Goal: Task Accomplishment & Management: Use online tool/utility

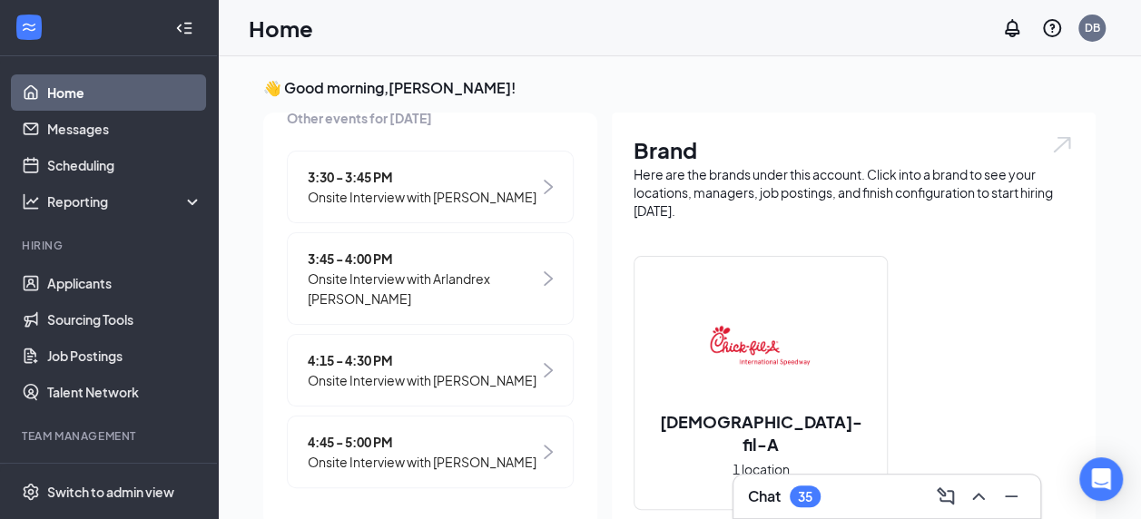
scroll to position [346, 0]
click at [363, 370] on span "Onsite Interview with [PERSON_NAME]" at bounding box center [422, 380] width 229 height 20
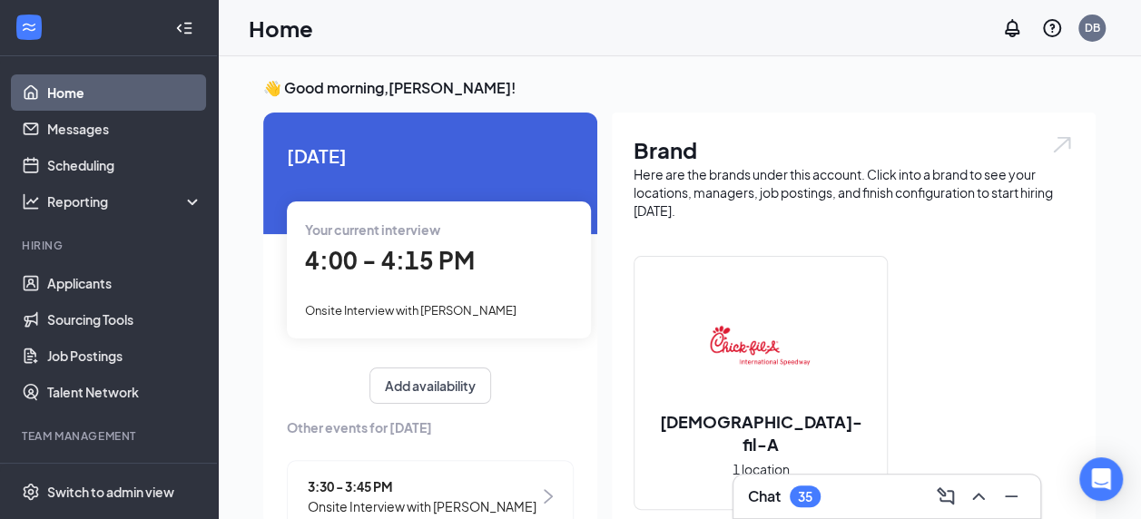
scroll to position [7, 0]
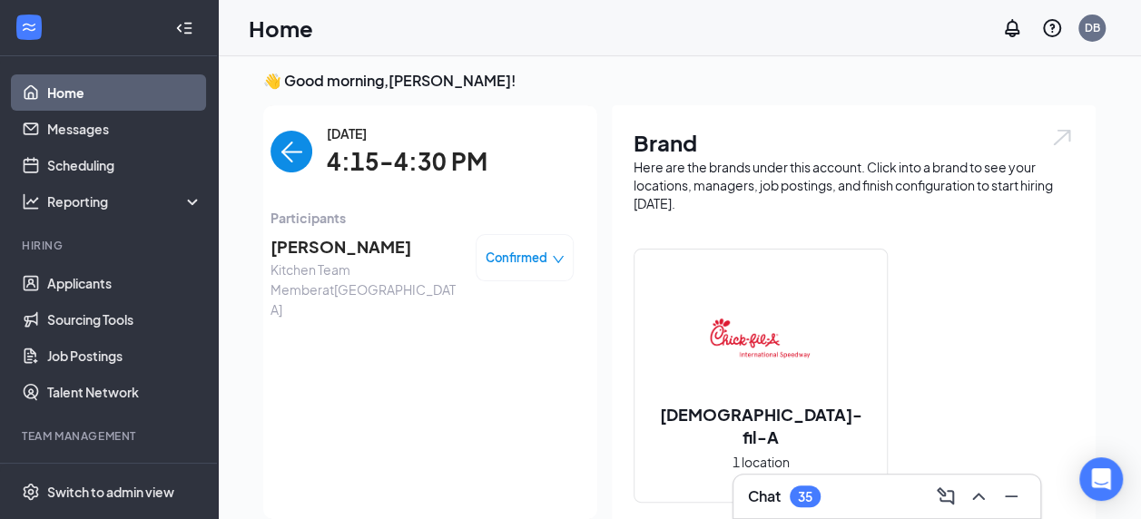
click at [283, 158] on img "back-button" at bounding box center [292, 152] width 42 height 42
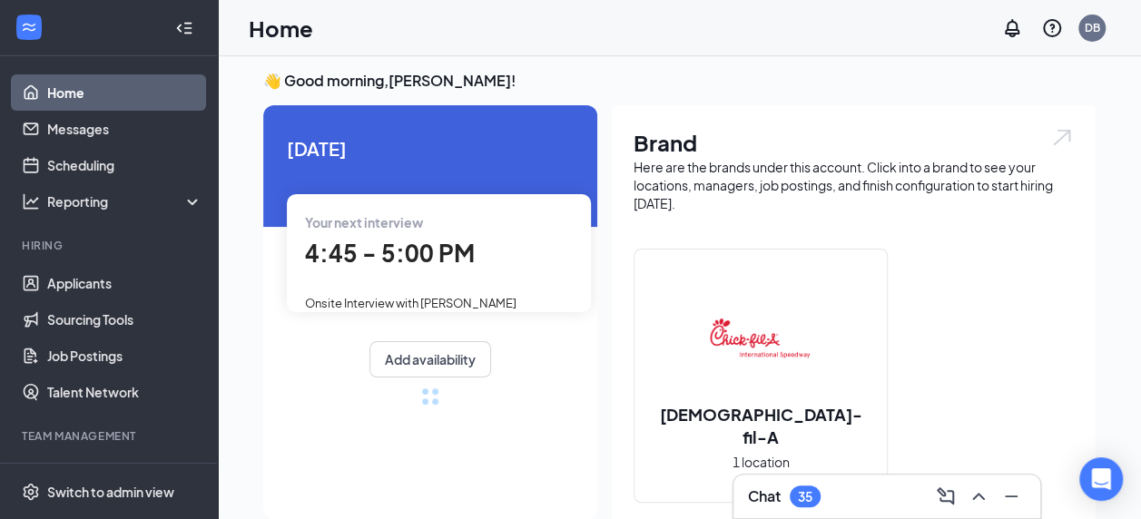
scroll to position [0, 0]
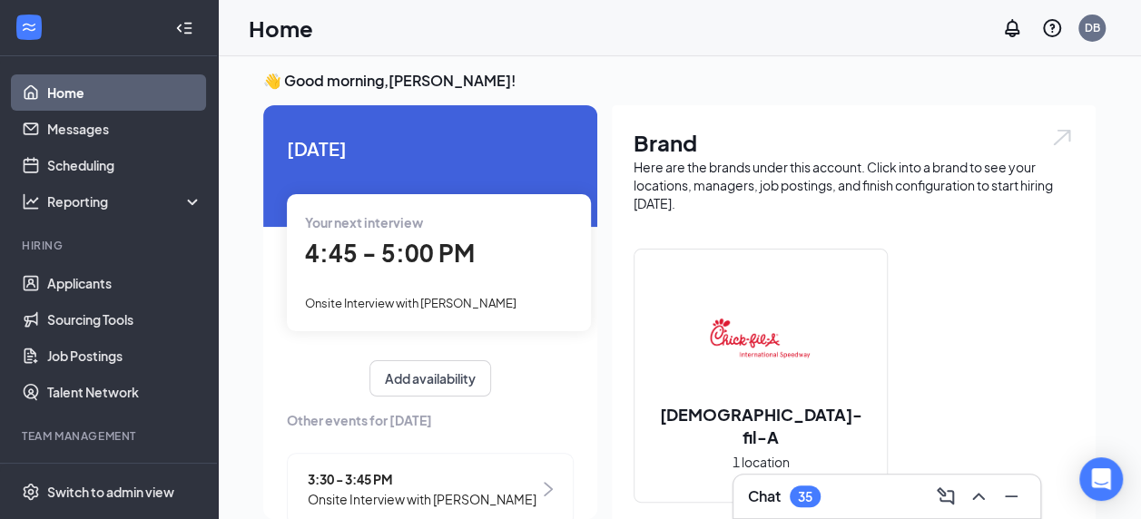
click at [393, 281] on div "Your next interview 4:45 - 5:00 PM Onsite Interview with [PERSON_NAME]" at bounding box center [439, 262] width 304 height 136
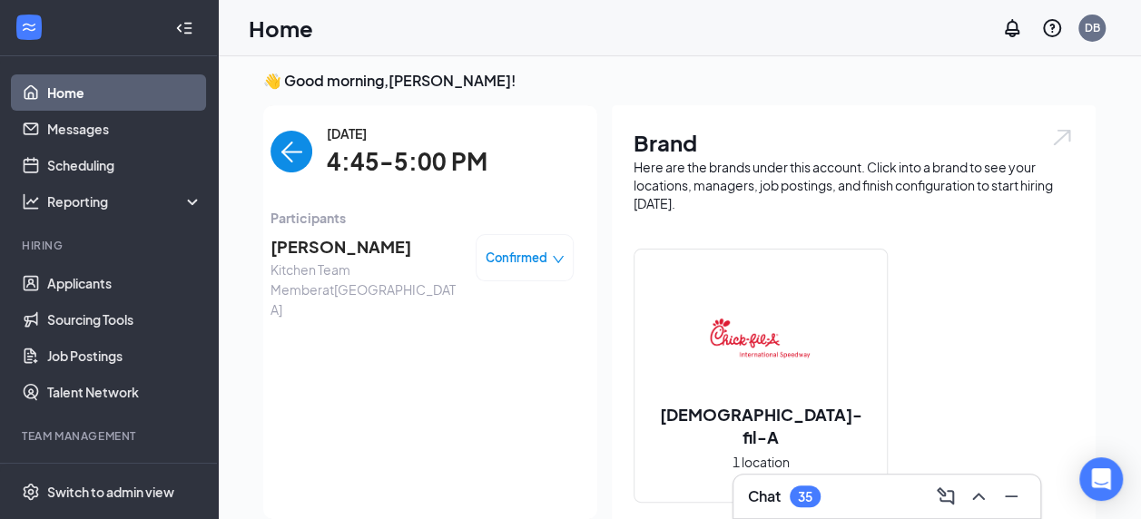
click at [292, 165] on img "back-button" at bounding box center [292, 152] width 42 height 42
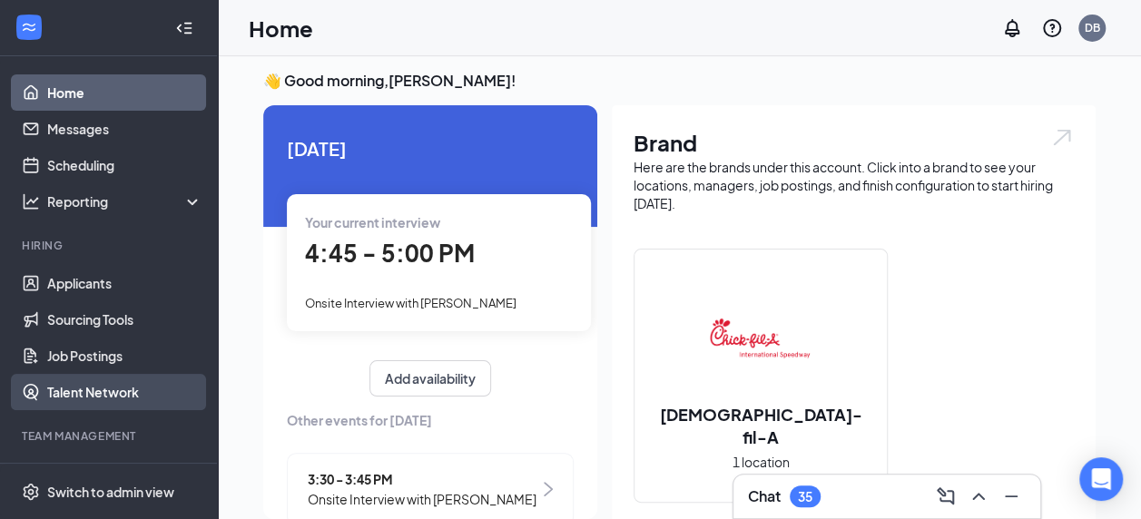
scroll to position [145, 0]
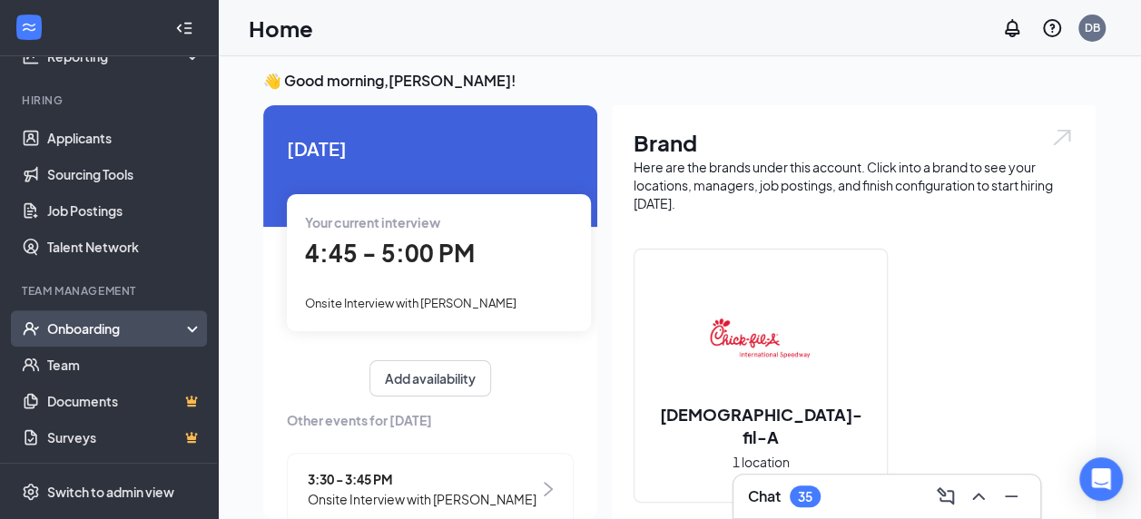
click at [62, 316] on div "Onboarding" at bounding box center [109, 328] width 218 height 36
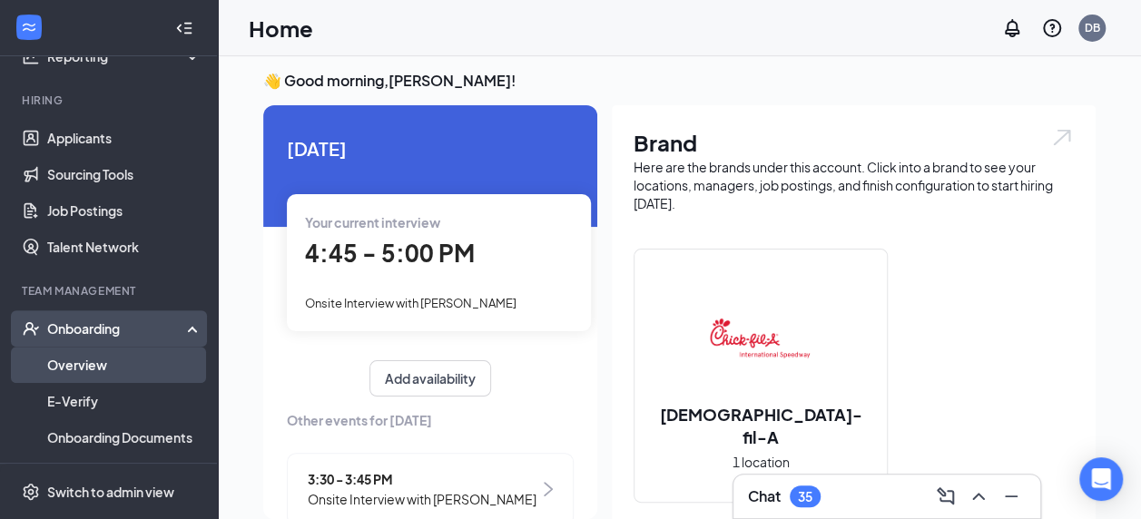
click at [52, 377] on link "Overview" at bounding box center [124, 365] width 155 height 36
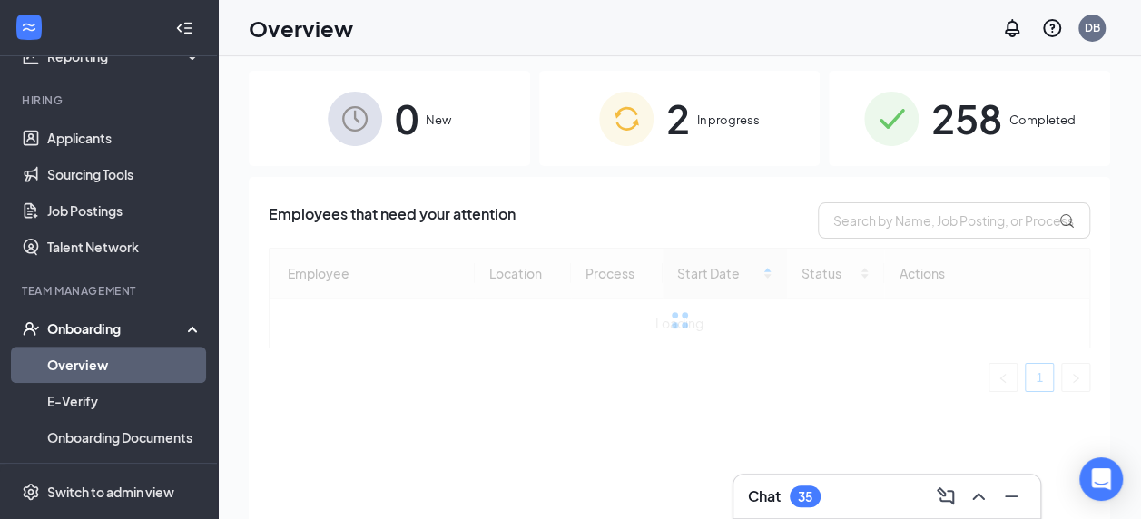
click at [993, 96] on span "258" at bounding box center [966, 118] width 71 height 63
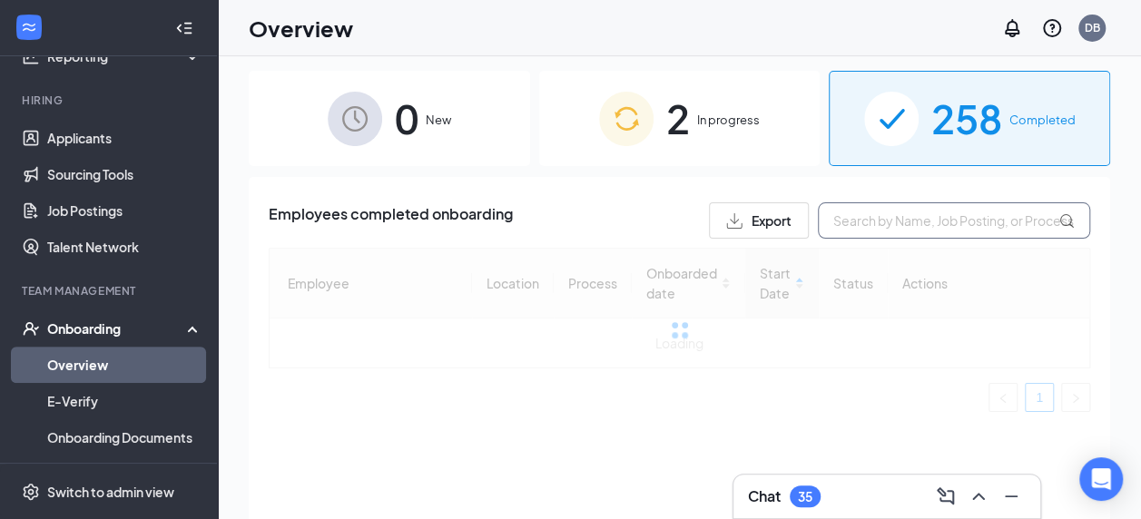
click at [910, 225] on input "text" at bounding box center [954, 220] width 272 height 36
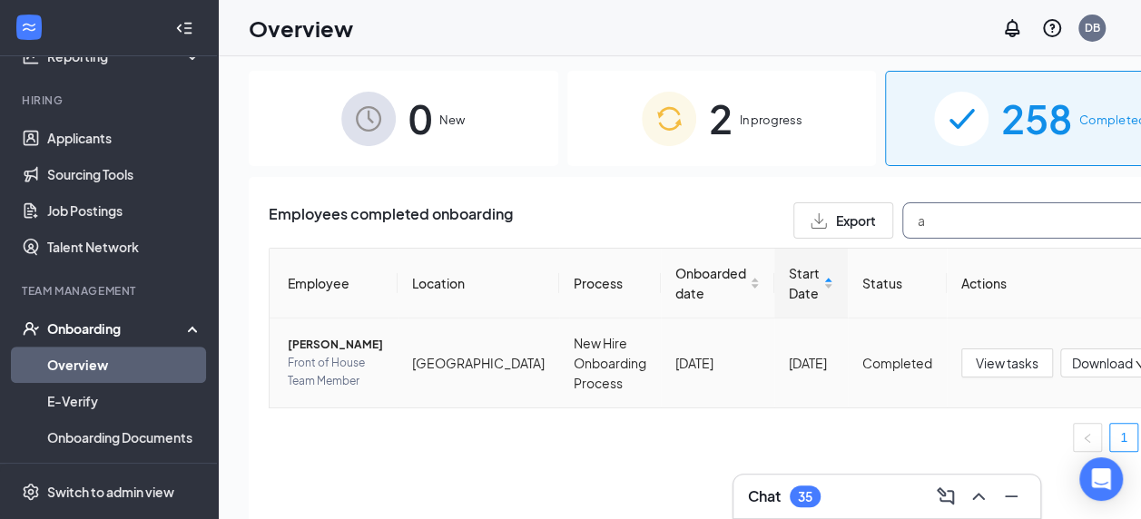
type input "a"
click at [306, 390] on span "Front of House Team Member" at bounding box center [335, 372] width 95 height 36
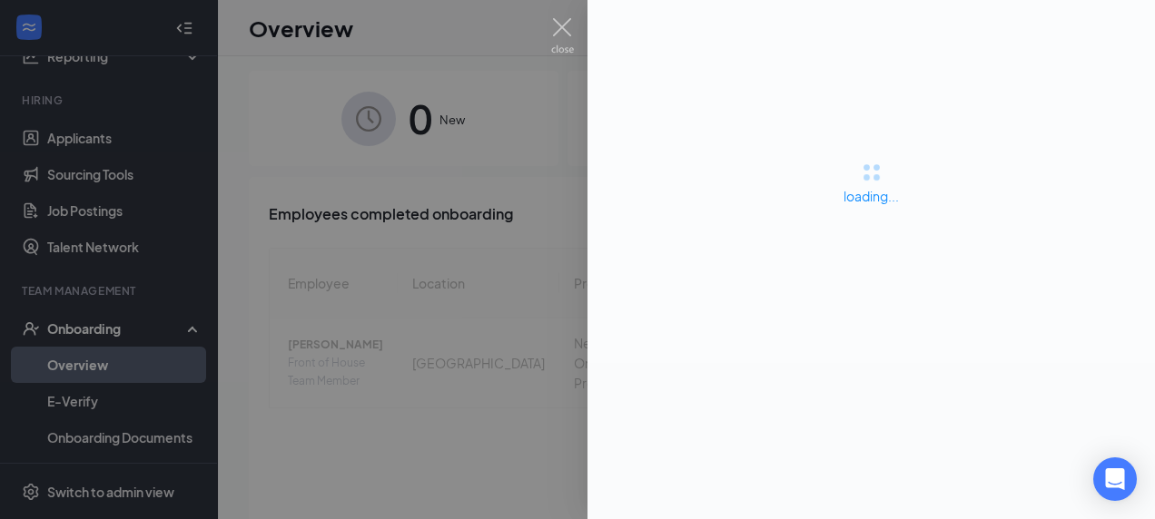
click at [574, 24] on div at bounding box center [577, 259] width 1155 height 519
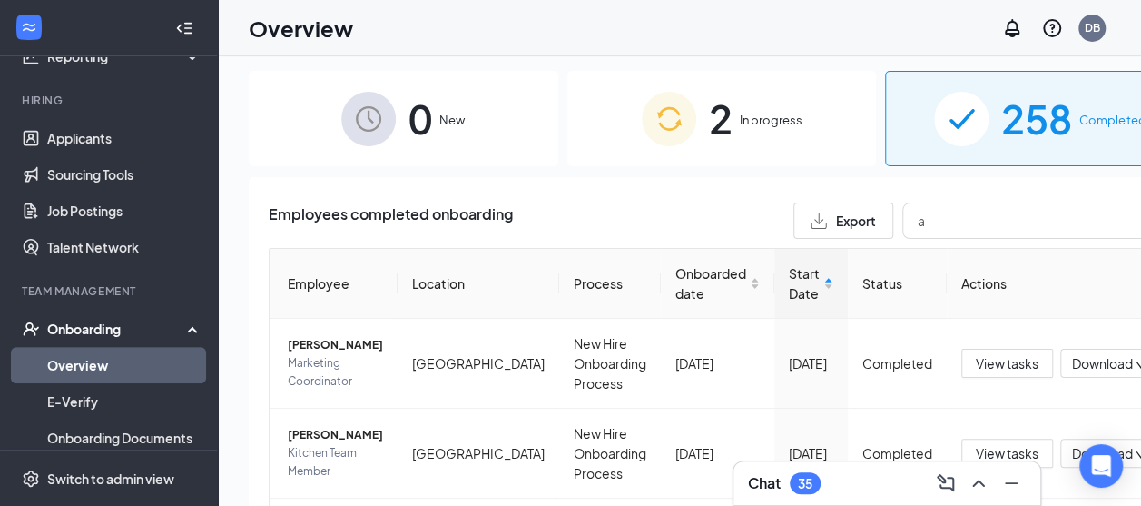
click at [691, 136] on div "2 In progress" at bounding box center [722, 118] width 310 height 95
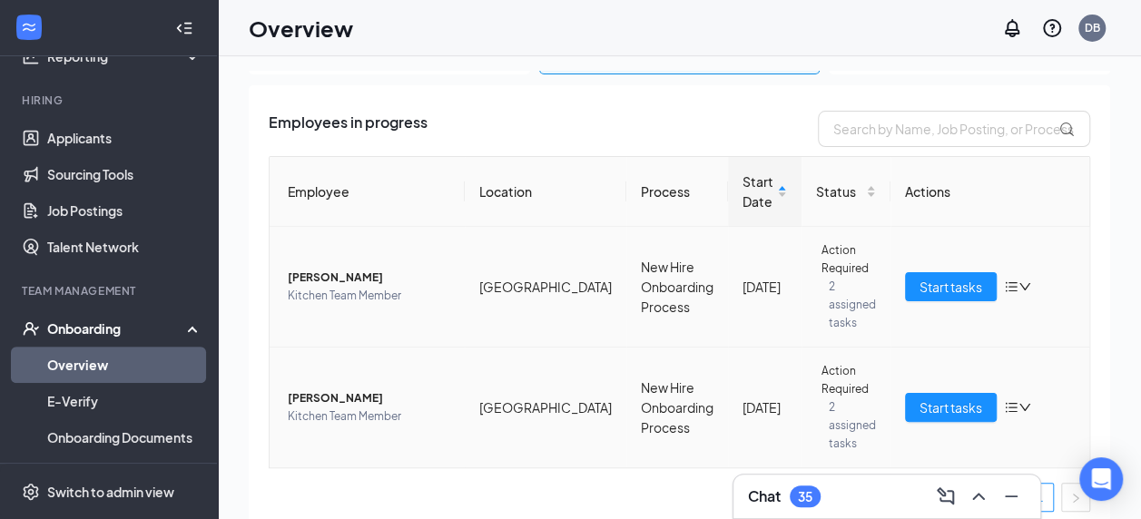
scroll to position [94, 0]
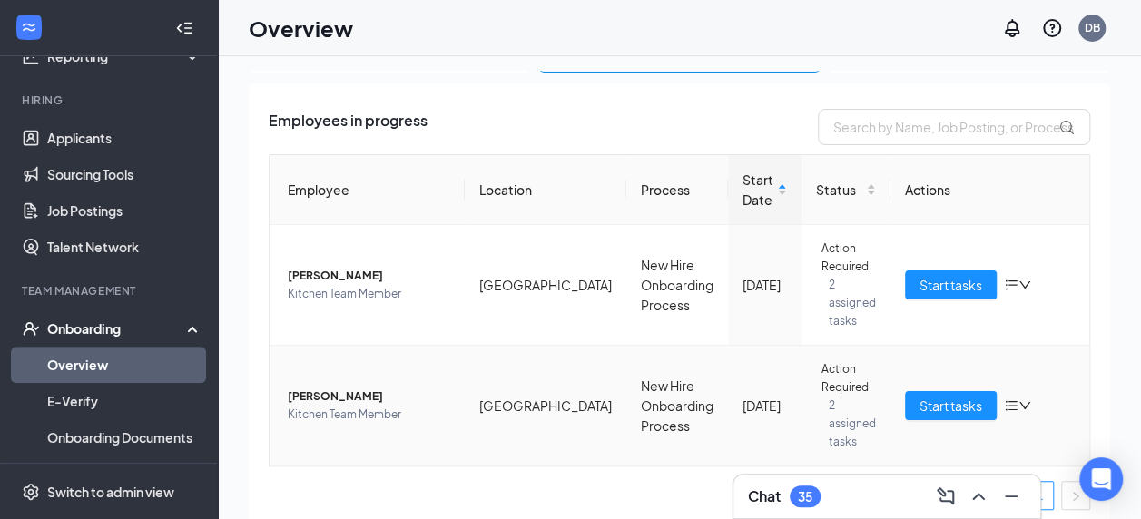
click at [338, 393] on span "[PERSON_NAME]" at bounding box center [369, 397] width 162 height 18
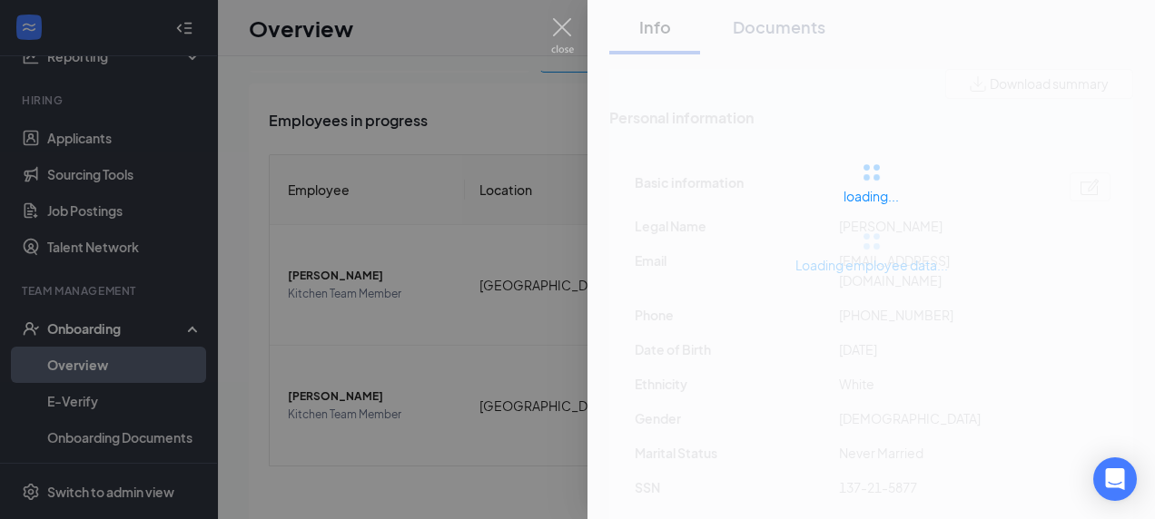
click at [348, 452] on div at bounding box center [577, 259] width 1155 height 519
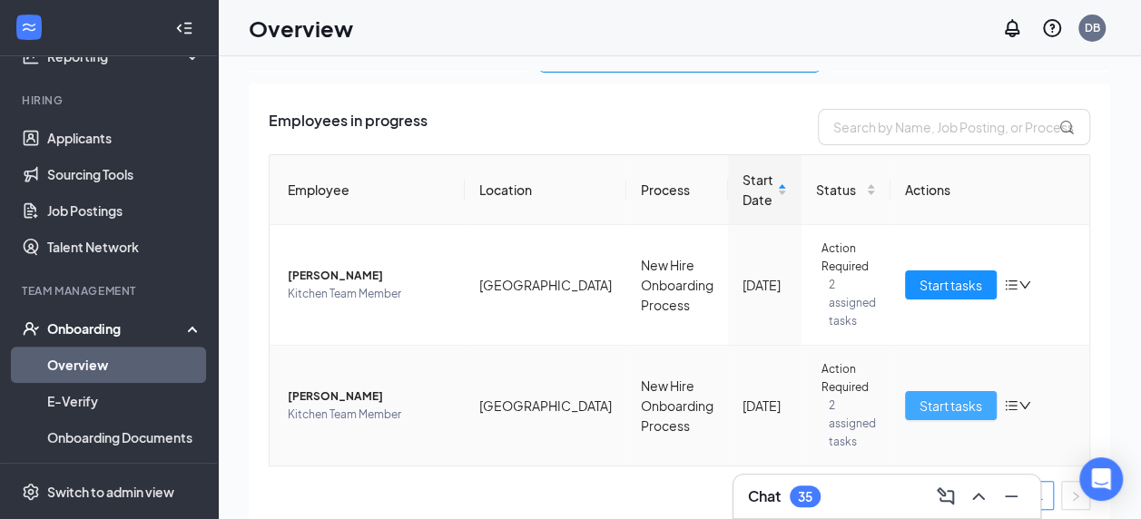
click at [920, 408] on span "Start tasks" at bounding box center [951, 406] width 63 height 20
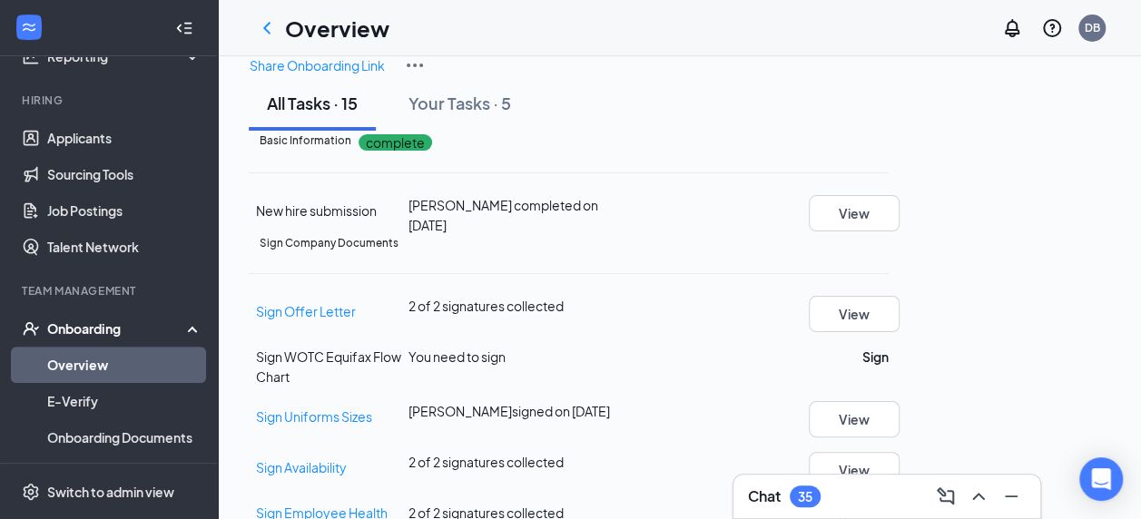
scroll to position [369, 0]
click at [900, 452] on button "View" at bounding box center [854, 470] width 91 height 36
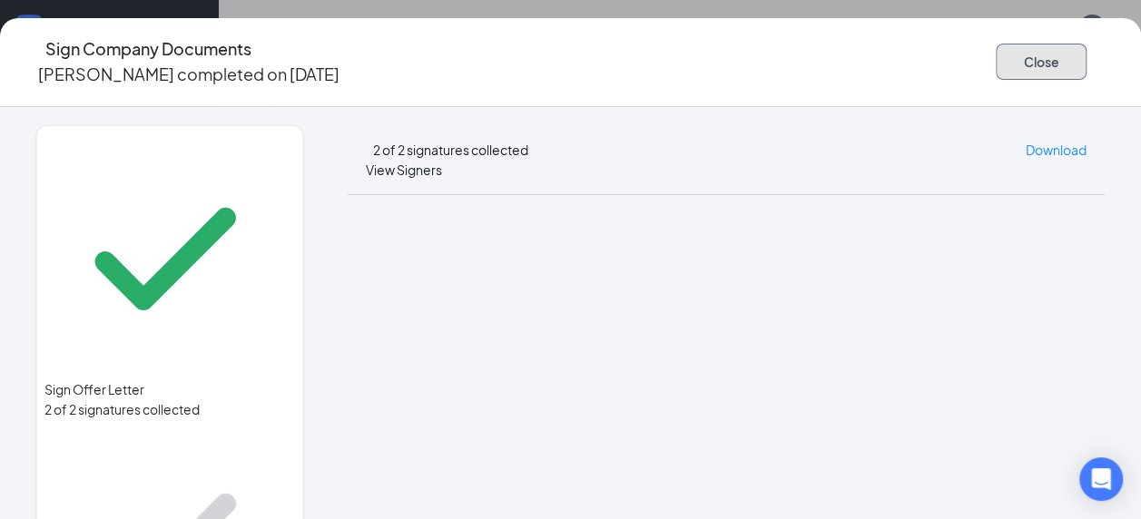
click at [996, 44] on button "Close" at bounding box center [1041, 62] width 91 height 36
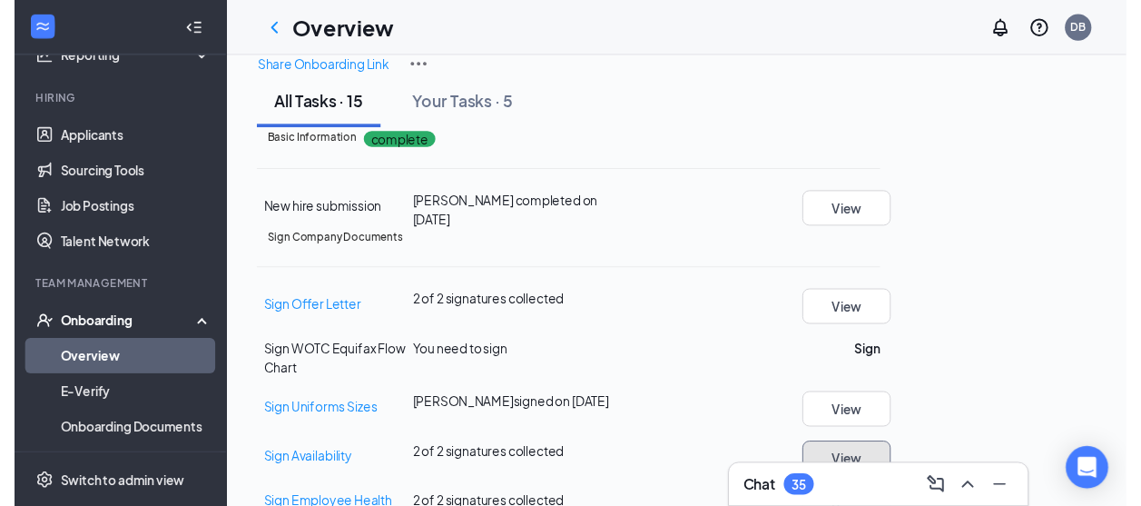
scroll to position [0, 0]
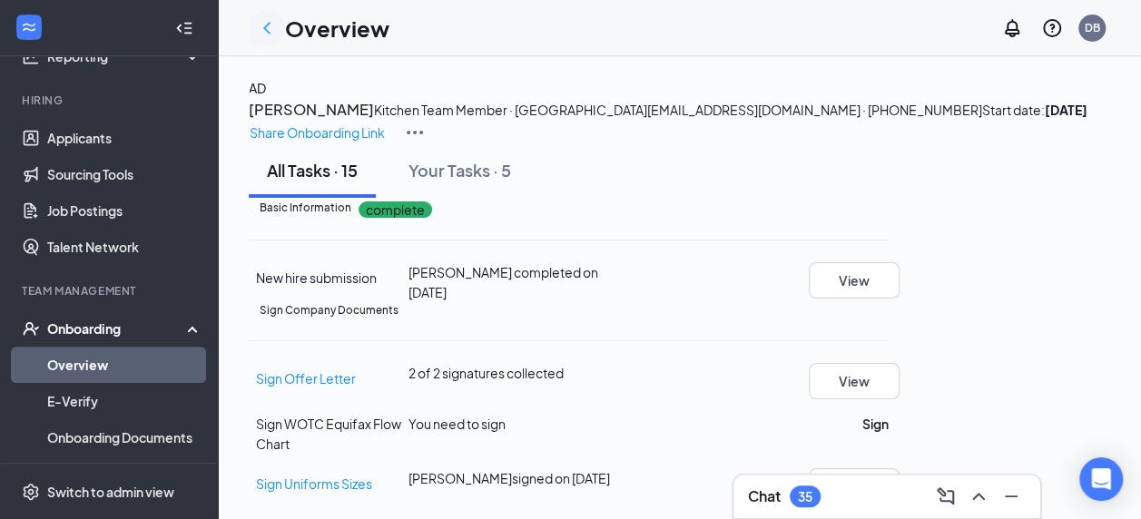
click at [271, 36] on icon "ChevronLeft" at bounding box center [267, 28] width 22 height 22
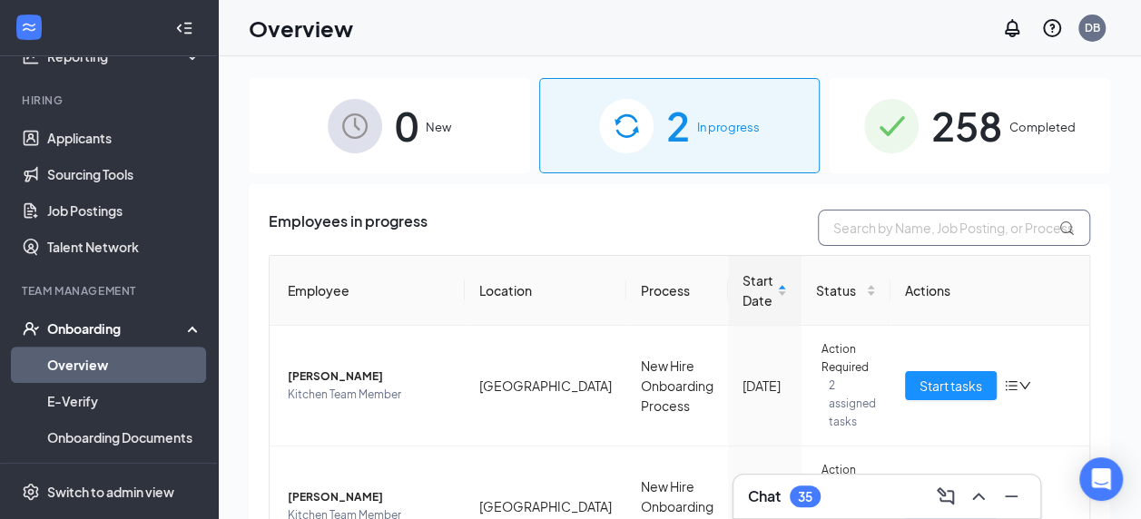
click at [842, 235] on input "text" at bounding box center [954, 228] width 272 height 36
type input "jayde"
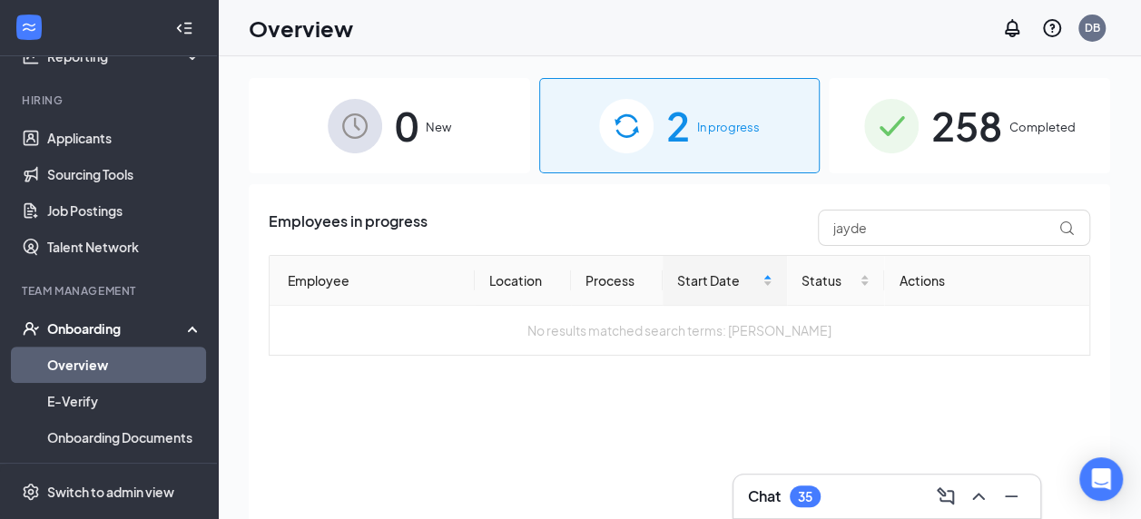
click at [911, 153] on img at bounding box center [891, 126] width 54 height 54
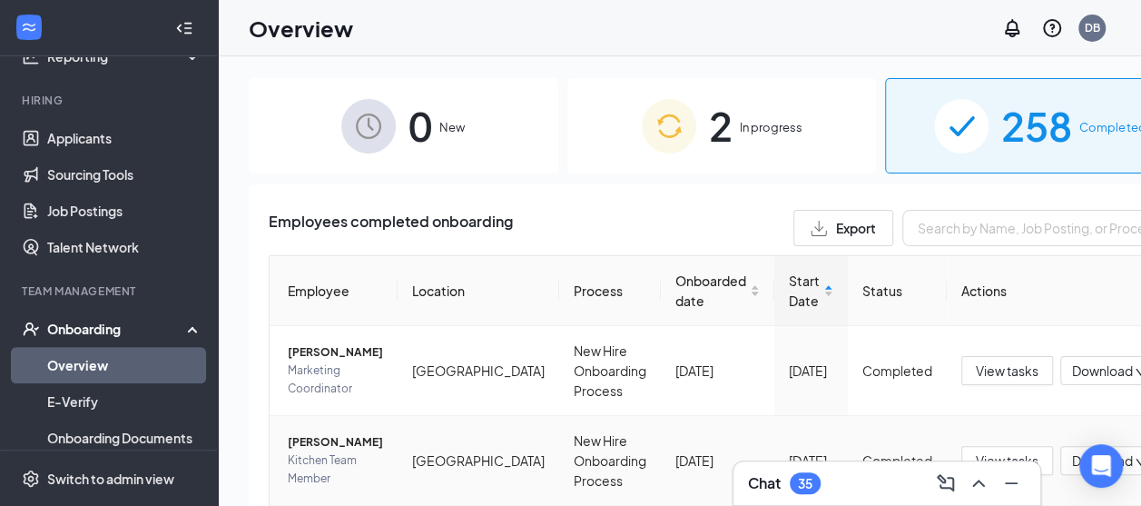
scroll to position [65, 0]
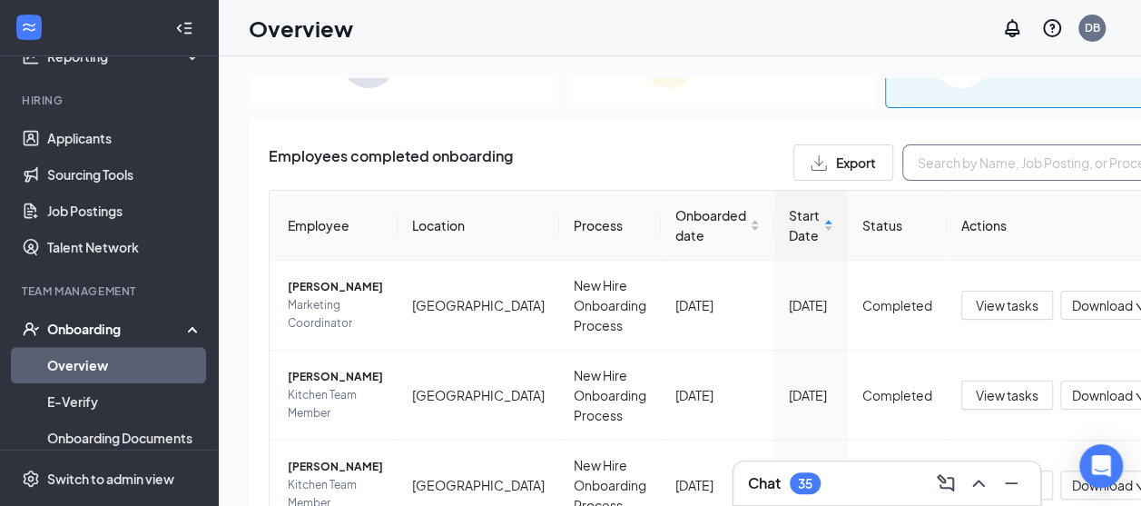
click at [926, 172] on input "text" at bounding box center [1038, 162] width 272 height 36
type input "Jayde"
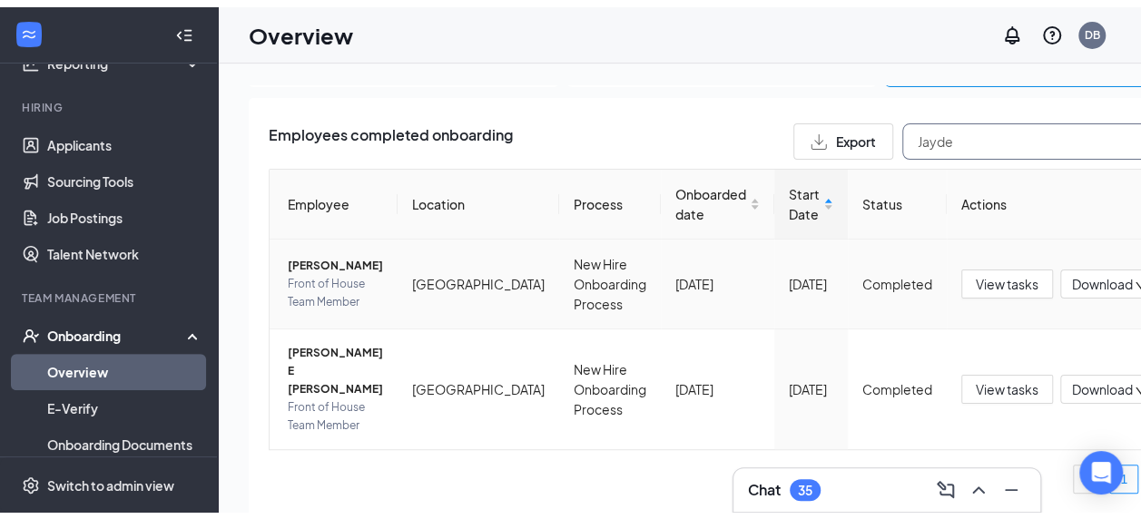
scroll to position [145, 0]
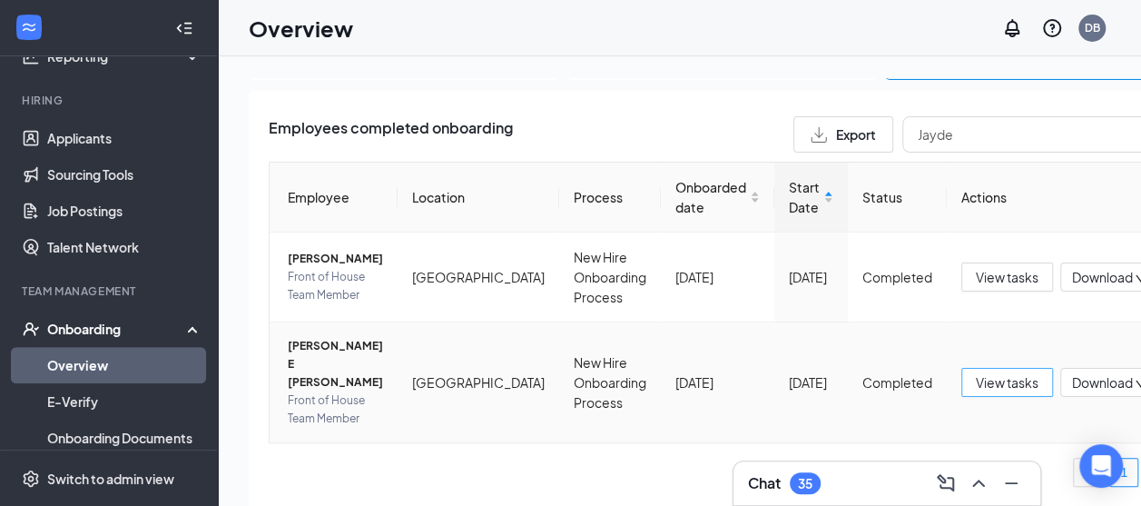
click at [961, 389] on button "View tasks" at bounding box center [1007, 382] width 92 height 29
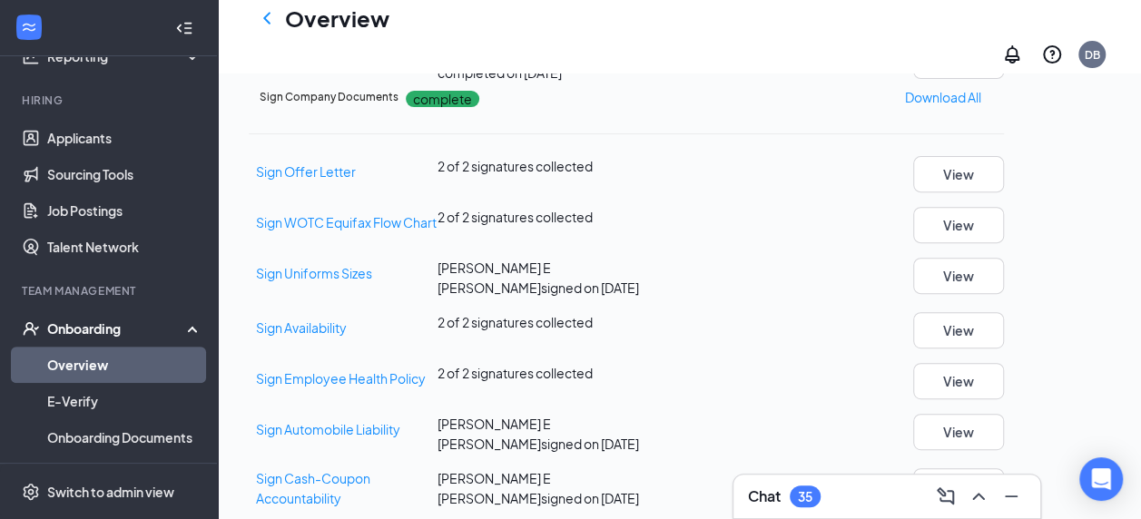
scroll to position [354, 0]
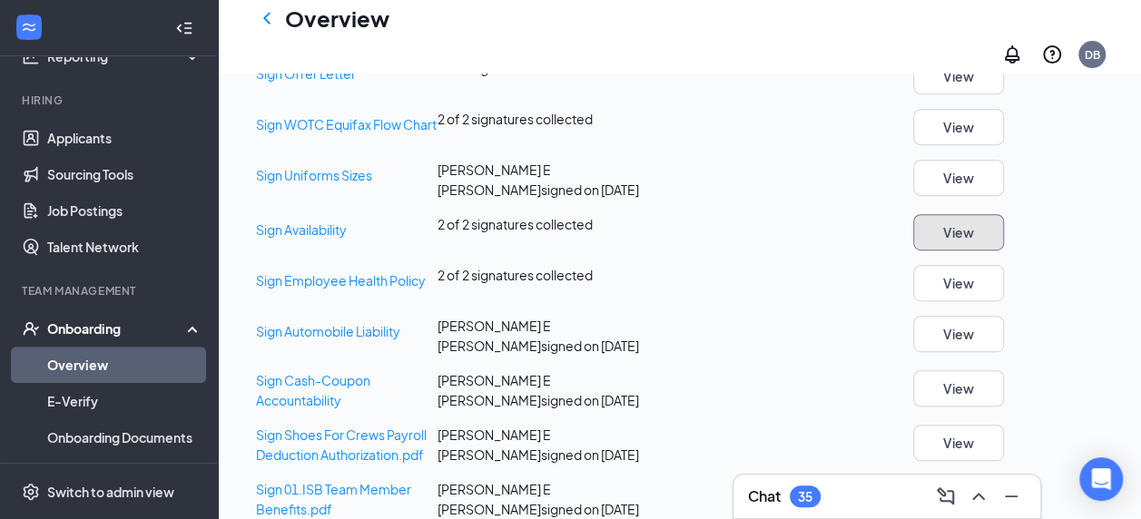
click at [1004, 251] on button "View" at bounding box center [958, 232] width 91 height 36
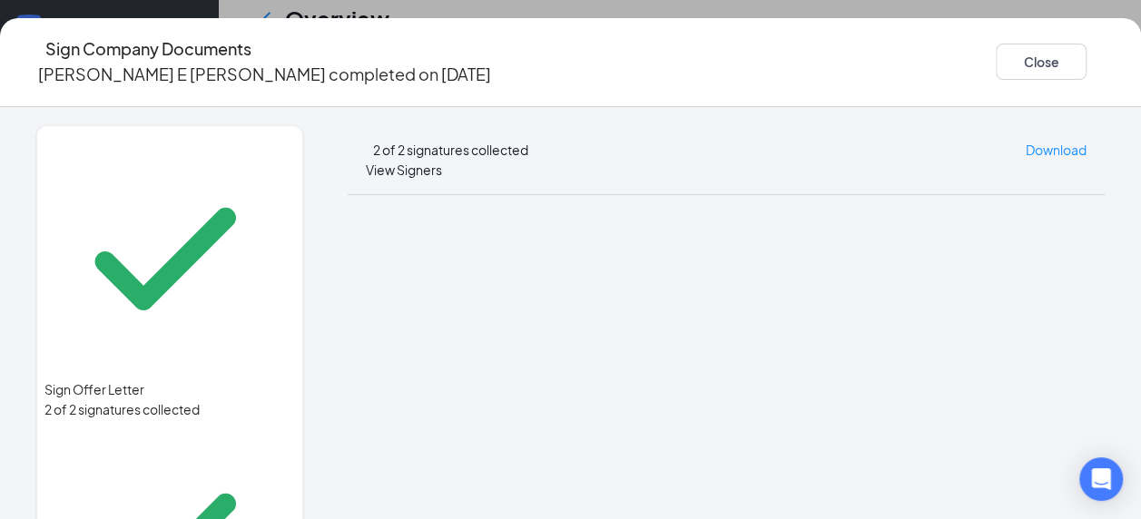
scroll to position [115, 0]
click at [996, 64] on button "Close" at bounding box center [1041, 62] width 91 height 36
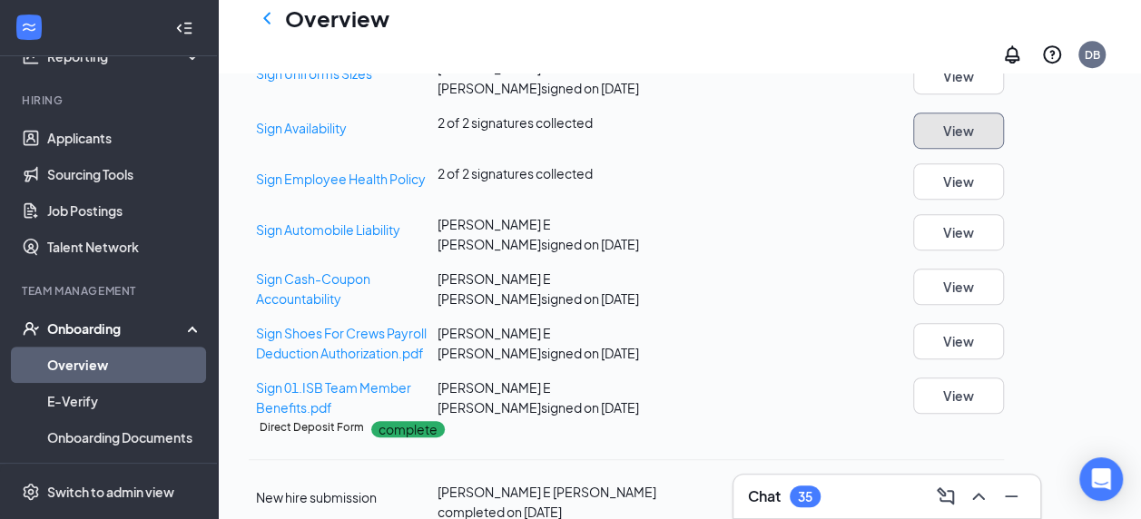
scroll to position [0, 0]
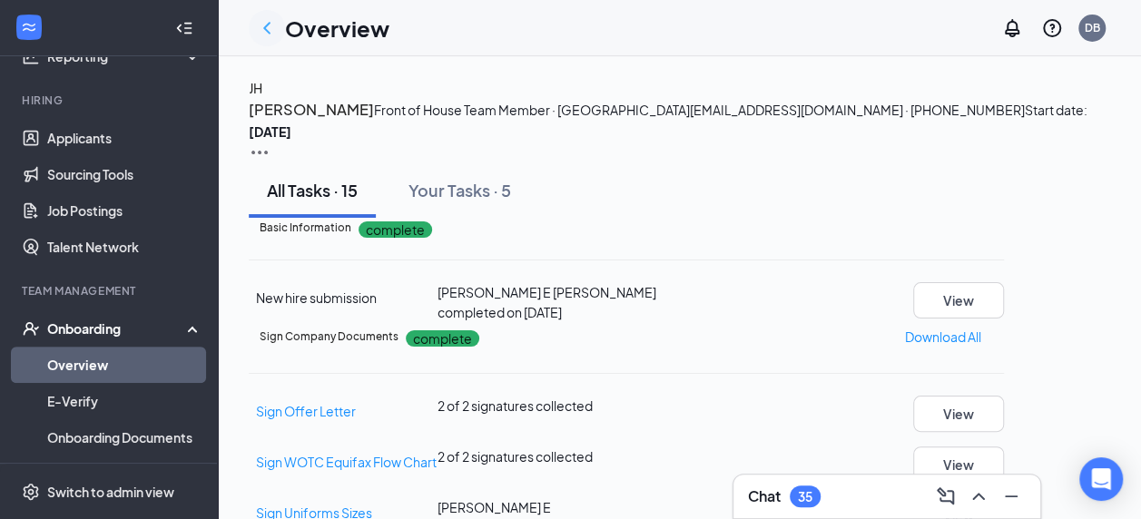
click at [265, 36] on icon "ChevronLeft" at bounding box center [267, 28] width 22 height 22
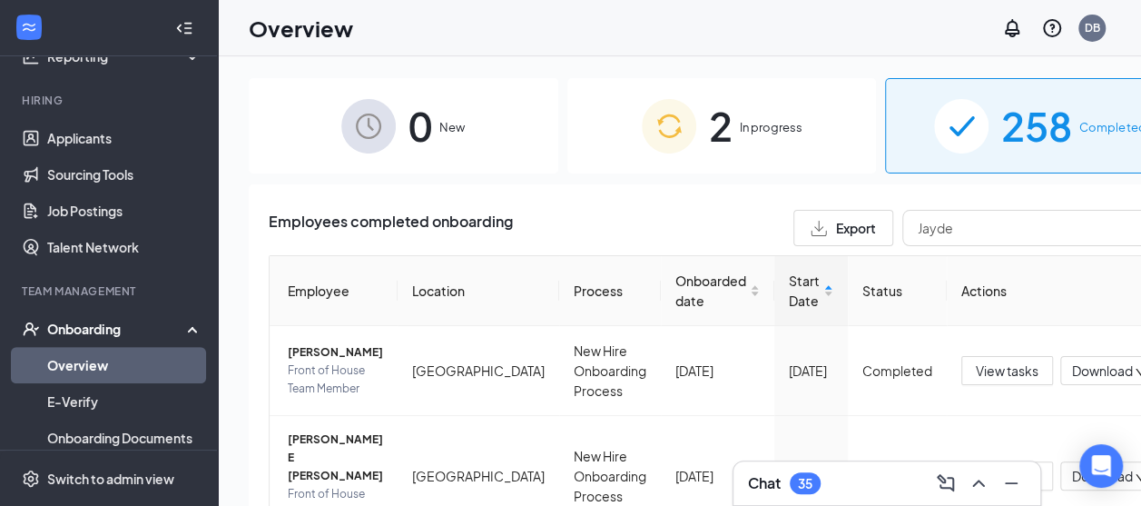
click at [594, 122] on div "2 In progress" at bounding box center [722, 125] width 310 height 95
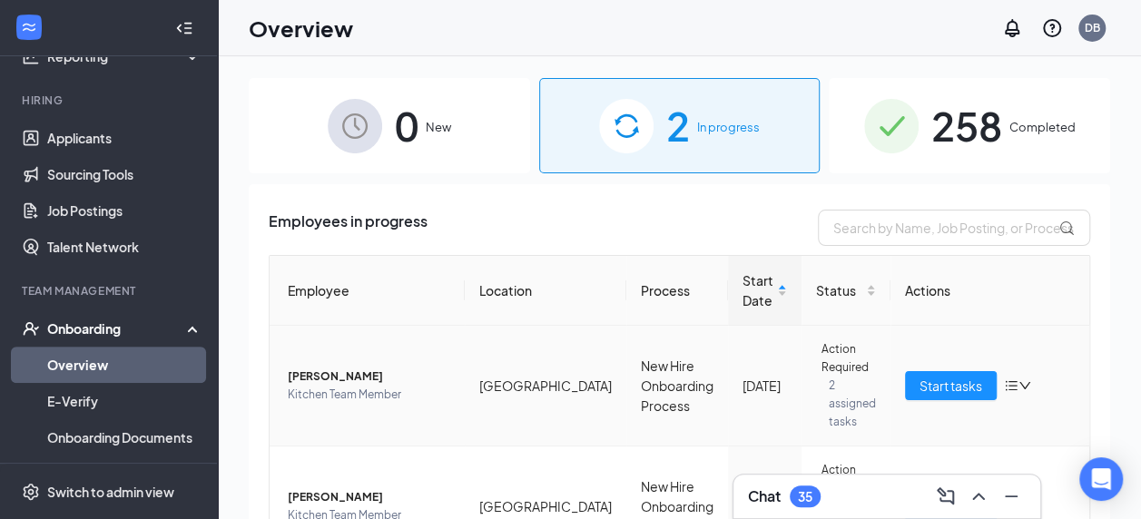
click at [323, 384] on span "[PERSON_NAME]" at bounding box center [369, 377] width 162 height 18
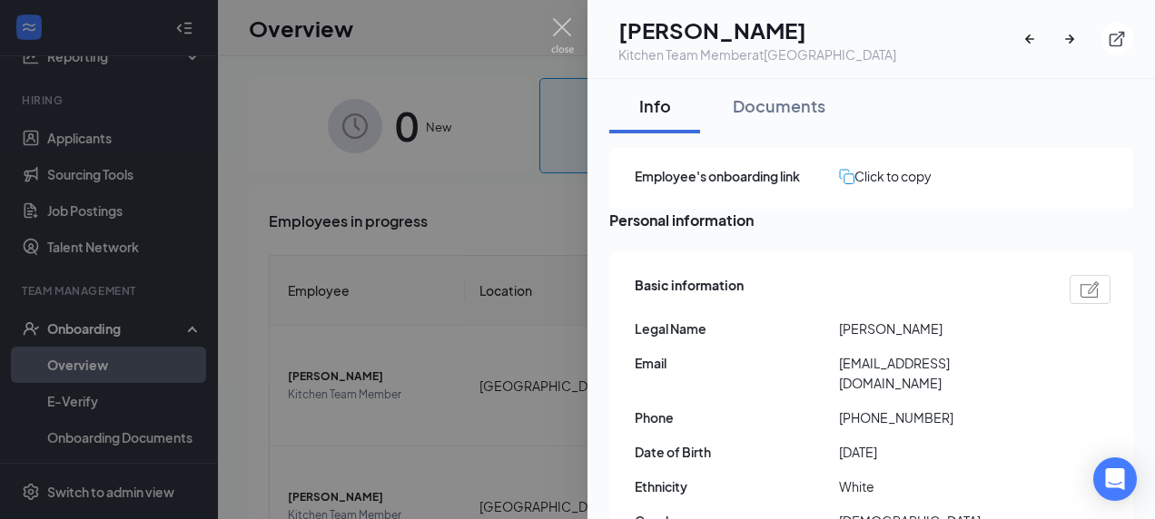
click at [262, 394] on div at bounding box center [577, 259] width 1155 height 519
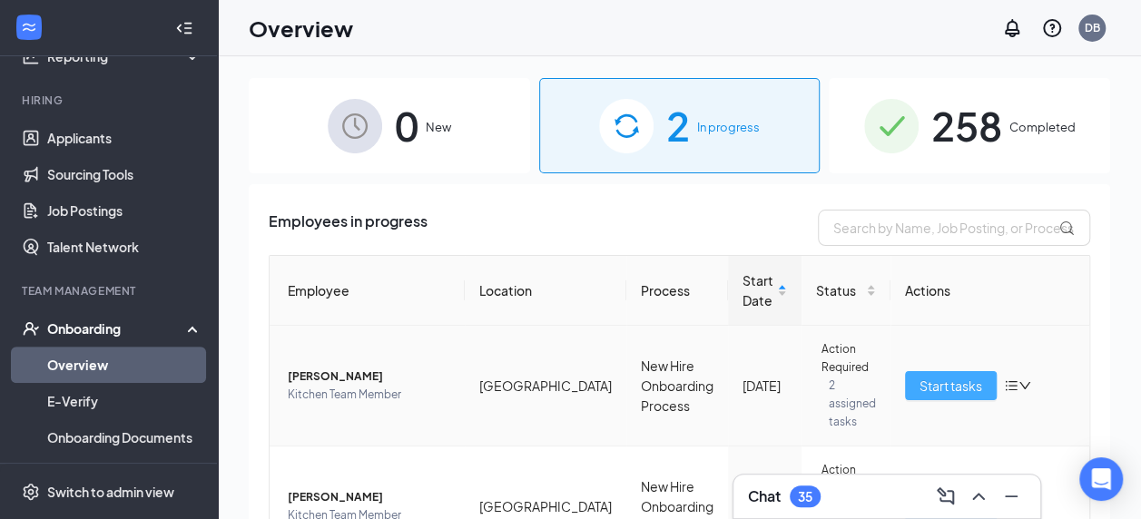
click at [970, 398] on button "Start tasks" at bounding box center [951, 385] width 92 height 29
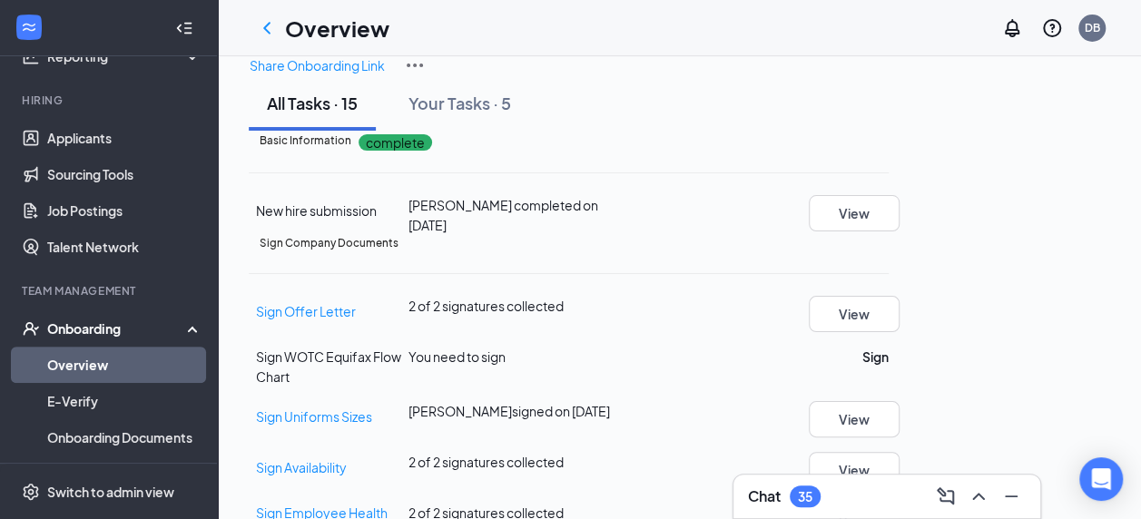
scroll to position [319, 0]
click at [900, 452] on button "View" at bounding box center [854, 470] width 91 height 36
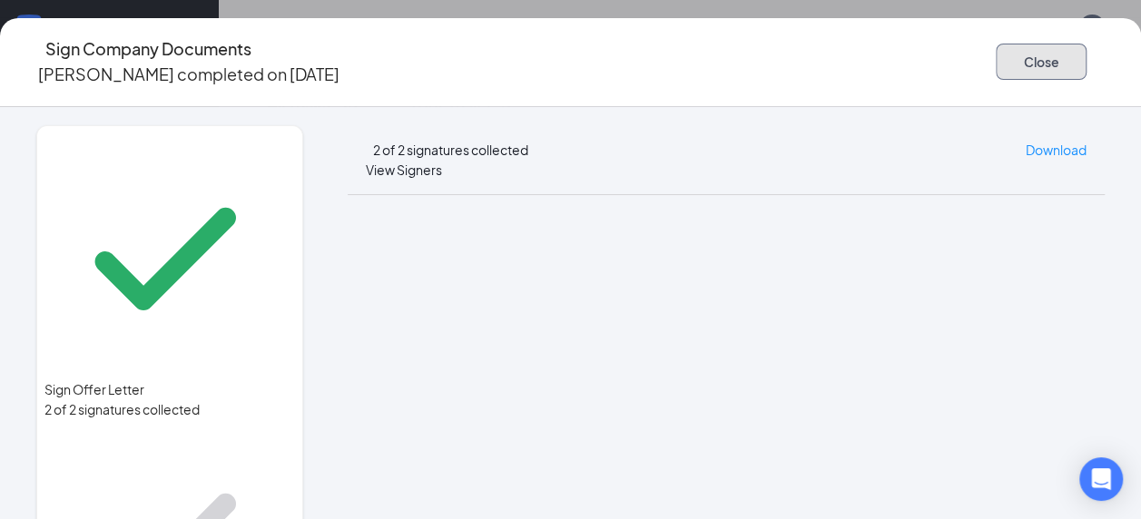
click at [996, 68] on button "Close" at bounding box center [1041, 62] width 91 height 36
